Goal: Register for event/course

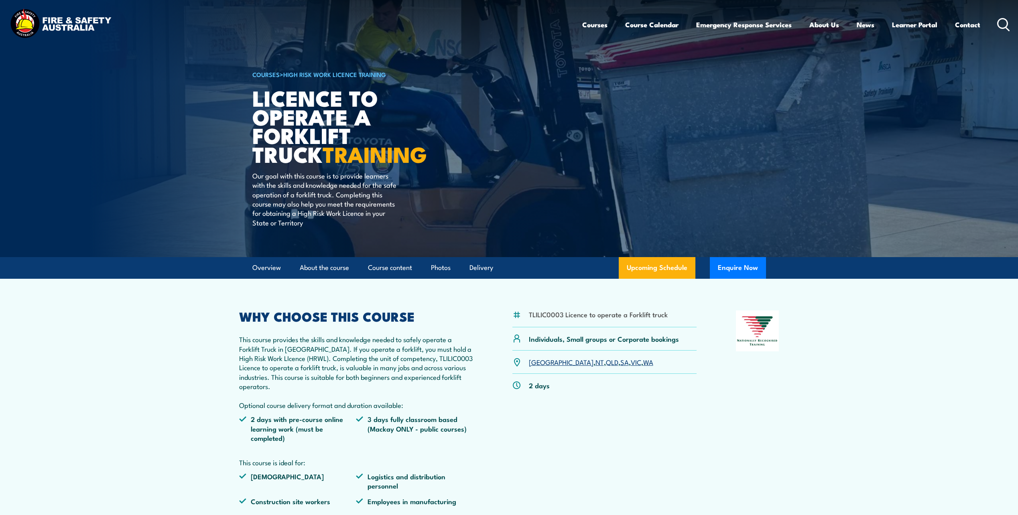
click at [606, 361] on link "QLD" at bounding box center [612, 362] width 12 height 10
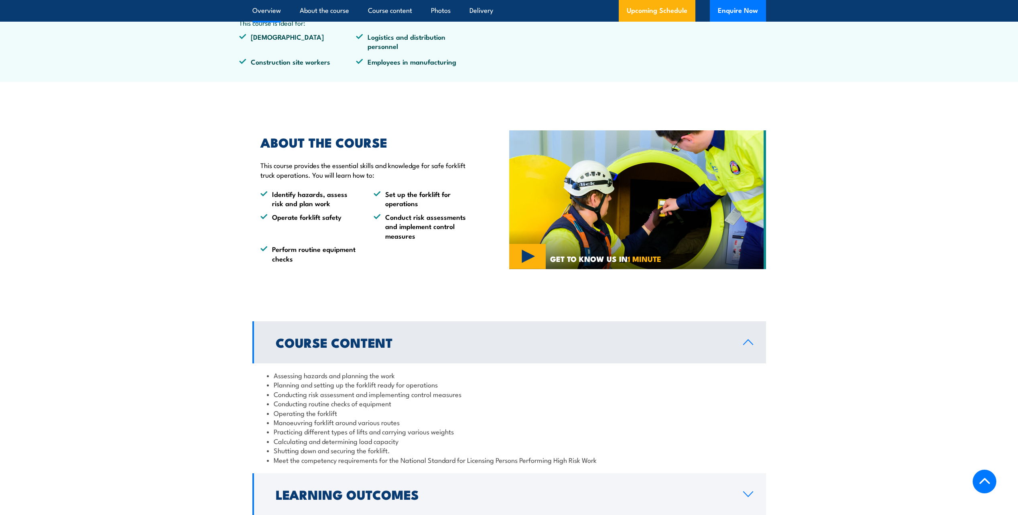
scroll to position [300, 0]
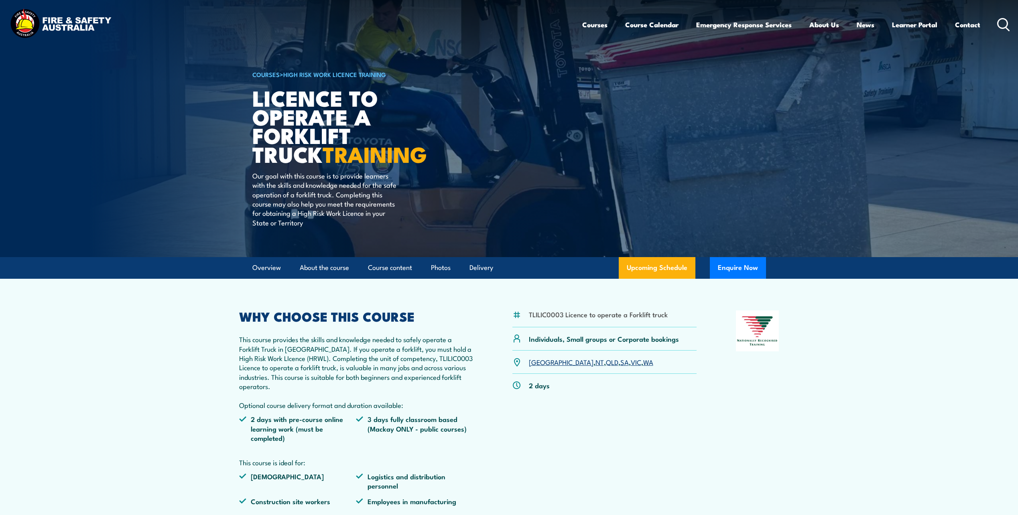
click at [606, 364] on link "QLD" at bounding box center [612, 362] width 12 height 10
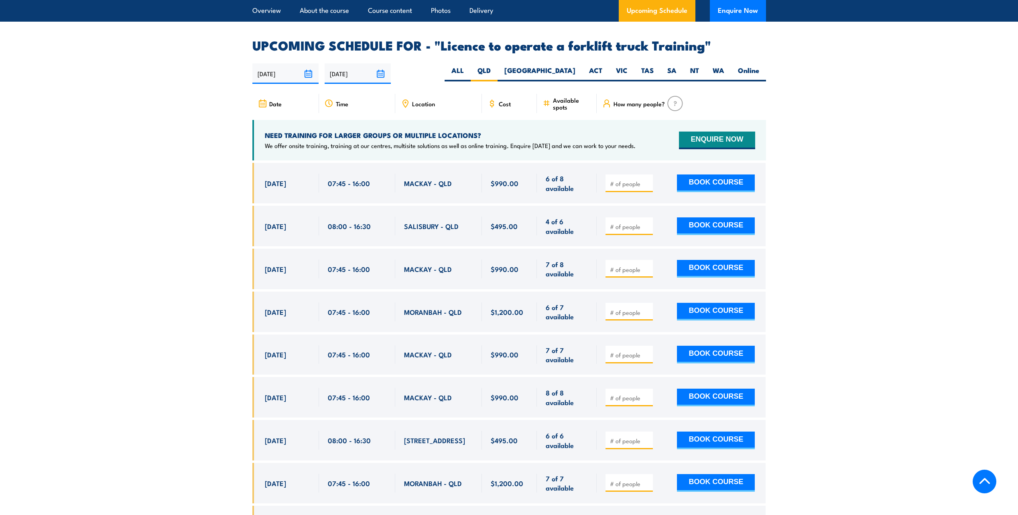
scroll to position [1302, 0]
